Goal: Communication & Community: Connect with others

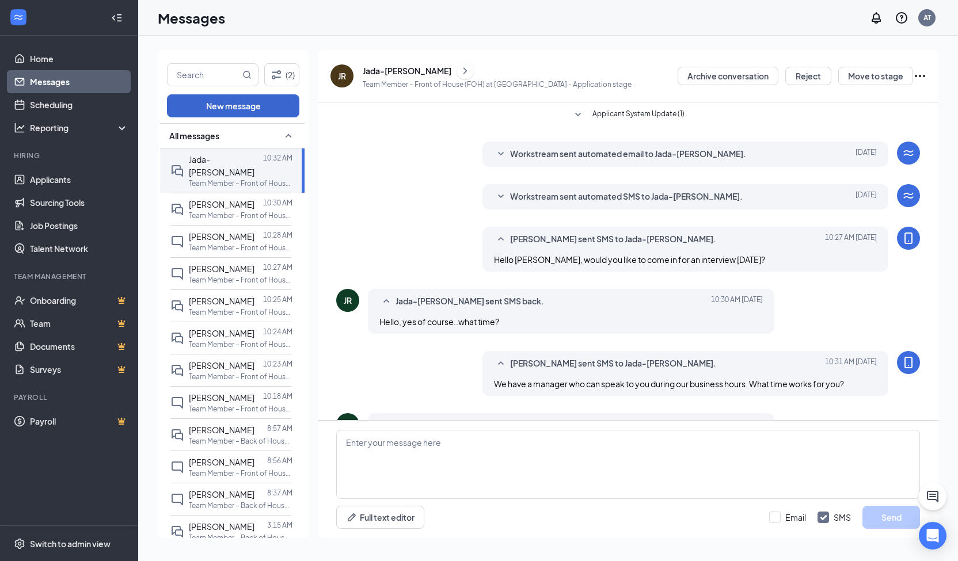
scroll to position [111, 0]
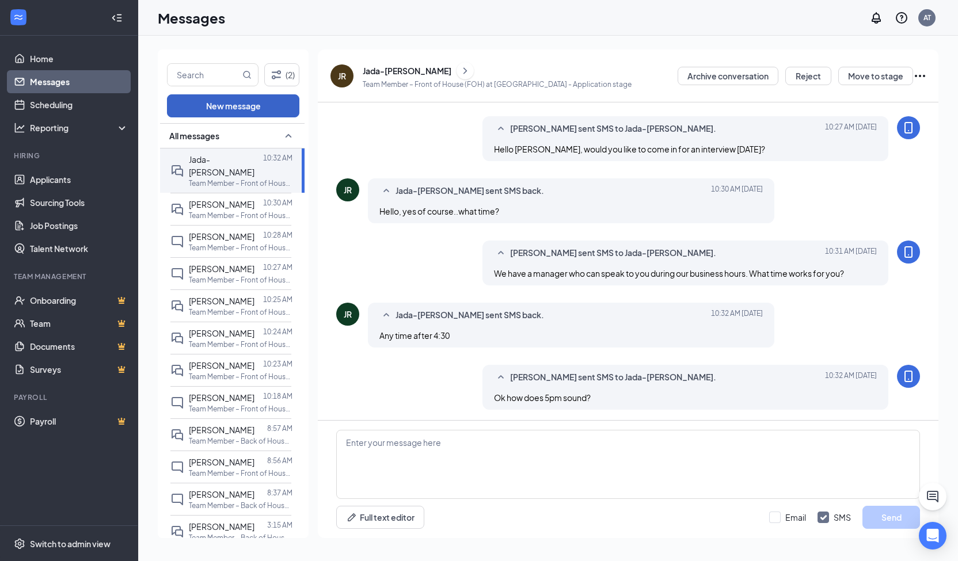
click at [223, 106] on button "New message" at bounding box center [233, 105] width 132 height 23
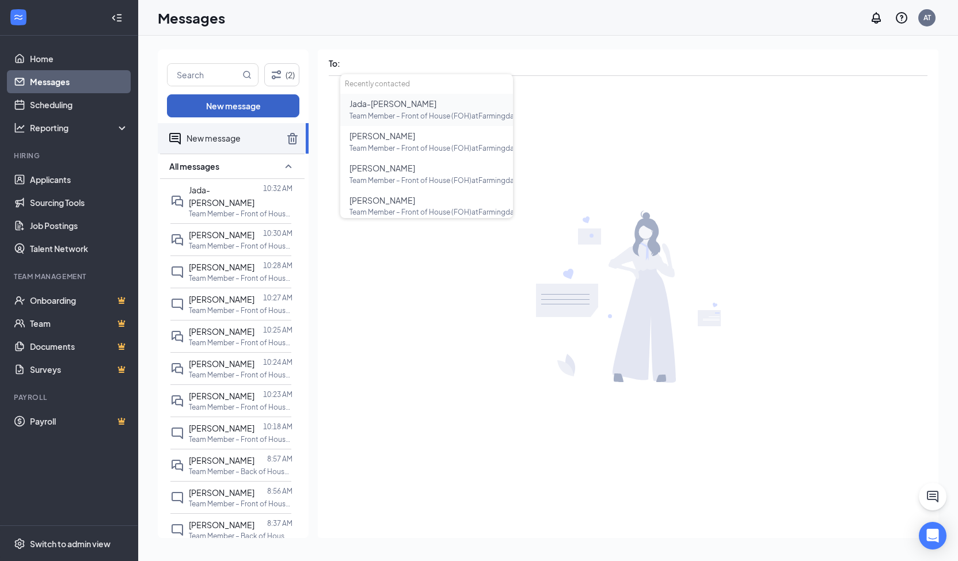
click at [218, 103] on button "New message" at bounding box center [233, 105] width 132 height 23
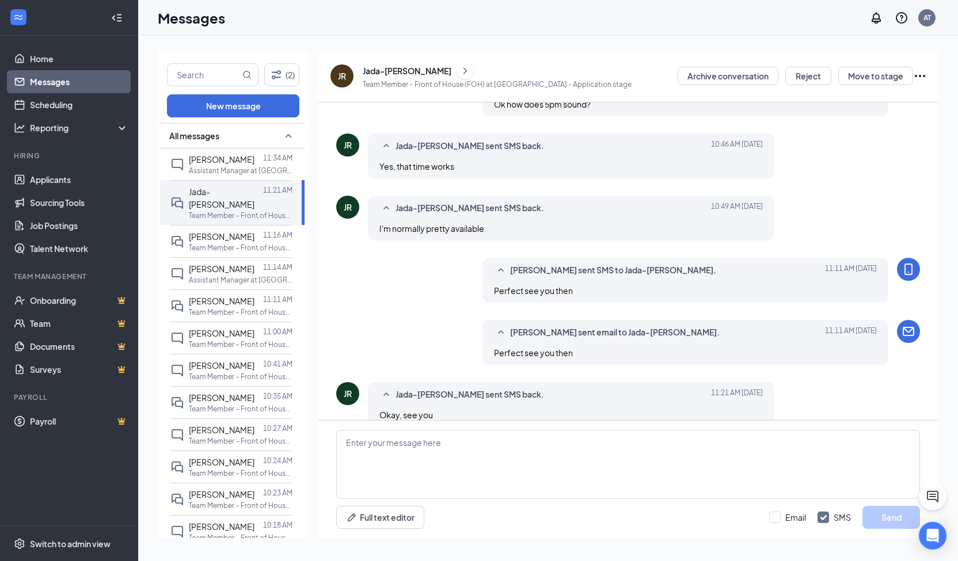
scroll to position [340, 0]
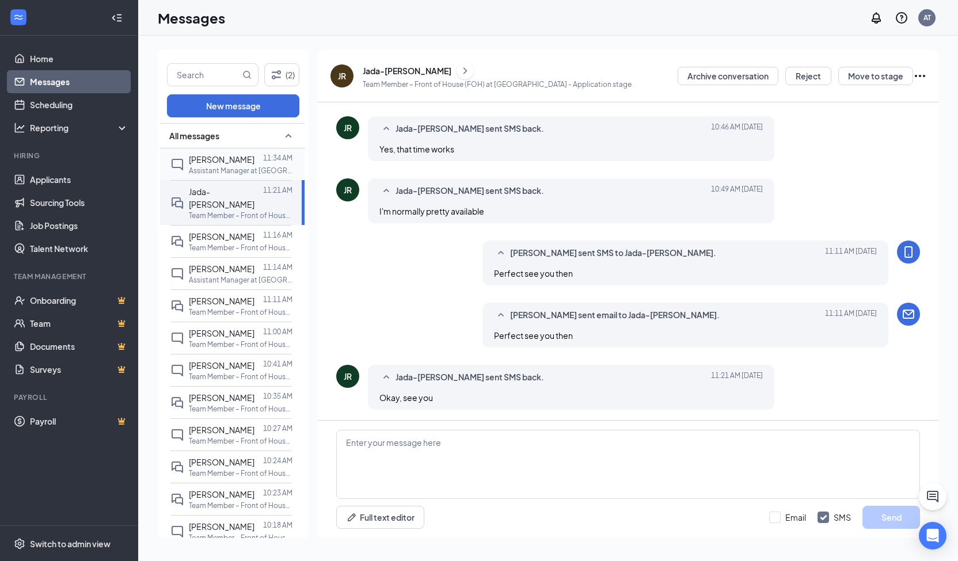
click at [219, 164] on span "[PERSON_NAME]" at bounding box center [222, 159] width 66 height 10
